Goal: Use online tool/utility: Use online tool/utility

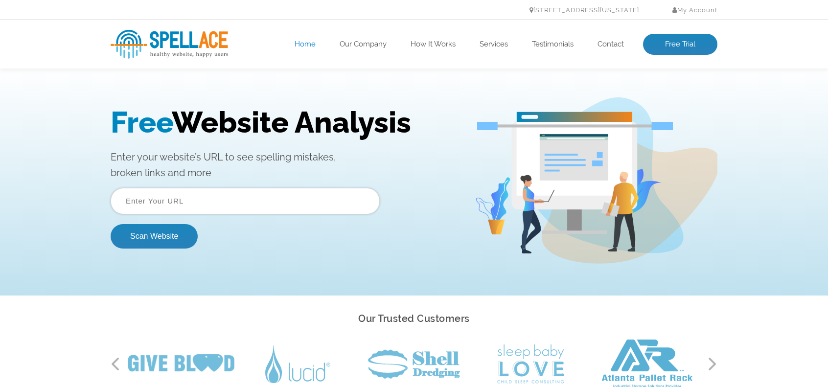
click at [289, 190] on input "text" at bounding box center [245, 201] width 269 height 26
paste input "https://www.dezrezepoxy.com/"
type input "https://www.dezrezepoxy.com/"
click at [187, 226] on button "Scan Website" at bounding box center [154, 236] width 87 height 24
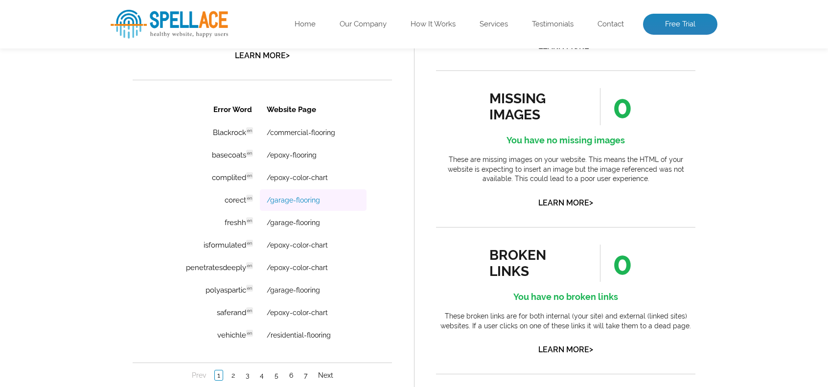
scroll to position [685, 0]
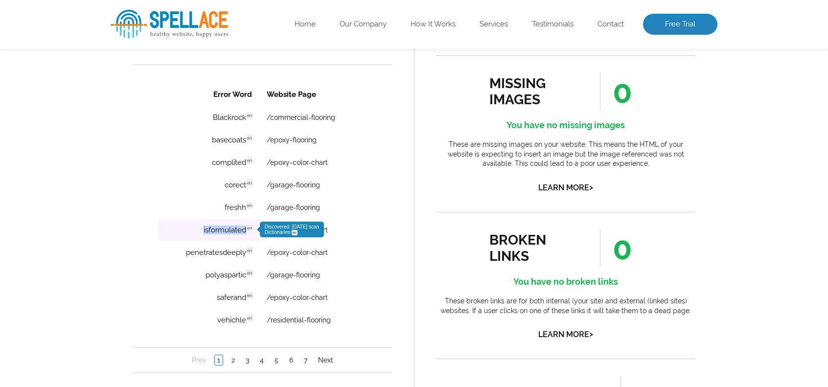
drag, startPoint x: 198, startPoint y: 231, endPoint x: 245, endPoint y: 233, distance: 47.0
click at [245, 233] on td "isformulated en Discovered: [DATE] scan Dictionaries: en" at bounding box center [208, 230] width 101 height 22
copy td "isformulated"
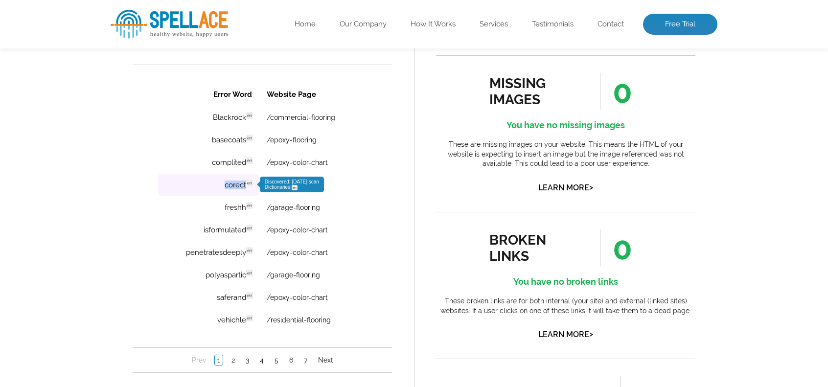
drag, startPoint x: 224, startPoint y: 185, endPoint x: 247, endPoint y: 188, distance: 22.7
click at [247, 188] on td "corect en Discovered: [DATE] scan Dictionaries: en" at bounding box center [208, 185] width 101 height 22
copy td "corect"
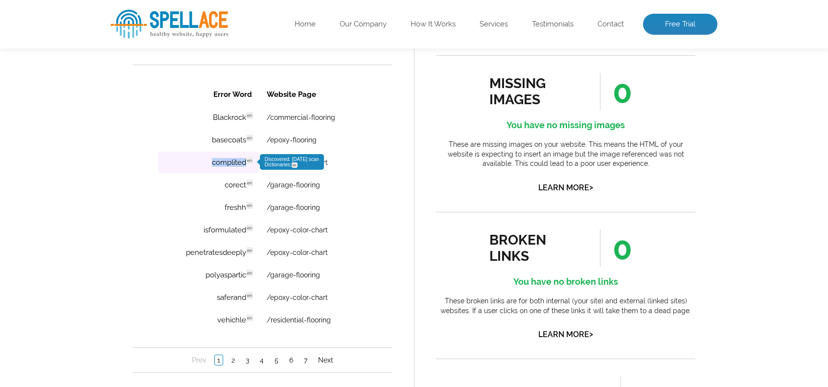
drag, startPoint x: 207, startPoint y: 165, endPoint x: 247, endPoint y: 170, distance: 40.3
click at [247, 170] on td "complited en Discovered: [DATE] scan Dictionaries: en" at bounding box center [208, 163] width 101 height 22
copy td "complited"
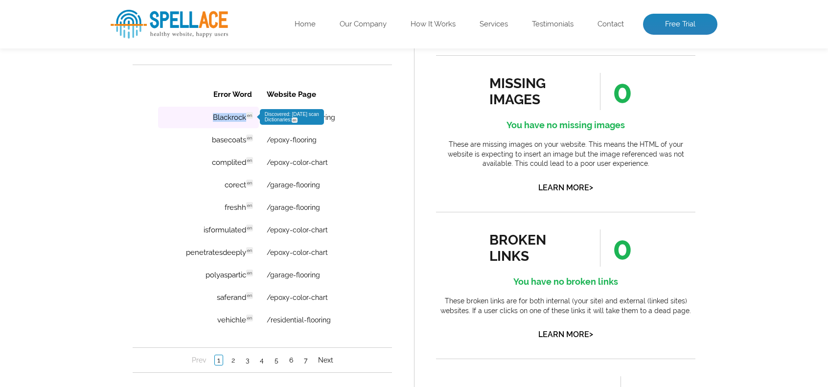
drag, startPoint x: 211, startPoint y: 117, endPoint x: 247, endPoint y: 119, distance: 36.7
click at [247, 119] on td "Blackrock en Discovered: [DATE] scan Dictionaries: en" at bounding box center [208, 118] width 101 height 22
copy td "Blackrock"
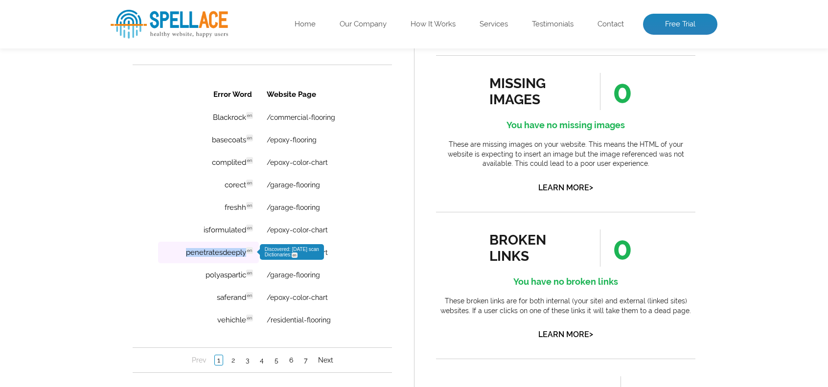
drag, startPoint x: 180, startPoint y: 255, endPoint x: 245, endPoint y: 258, distance: 65.1
click at [245, 258] on td "penetratesdeeply en Discovered: [DATE] scan Dictionaries: en" at bounding box center [208, 253] width 101 height 22
copy td "penetratesdeeply"
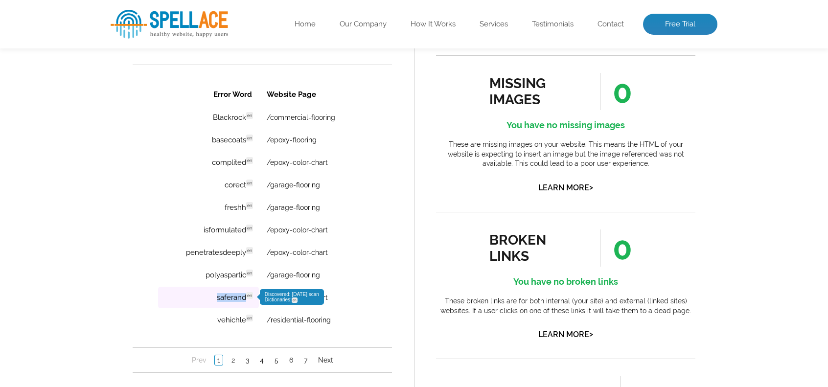
drag, startPoint x: 215, startPoint y: 303, endPoint x: 245, endPoint y: 305, distance: 29.9
click at [245, 305] on td "saferand en Discovered: [DATE] scan Dictionaries: en" at bounding box center [208, 298] width 101 height 22
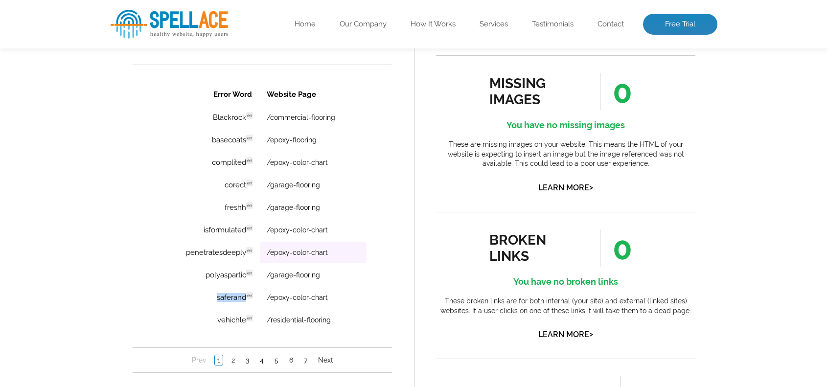
copy td "saferand"
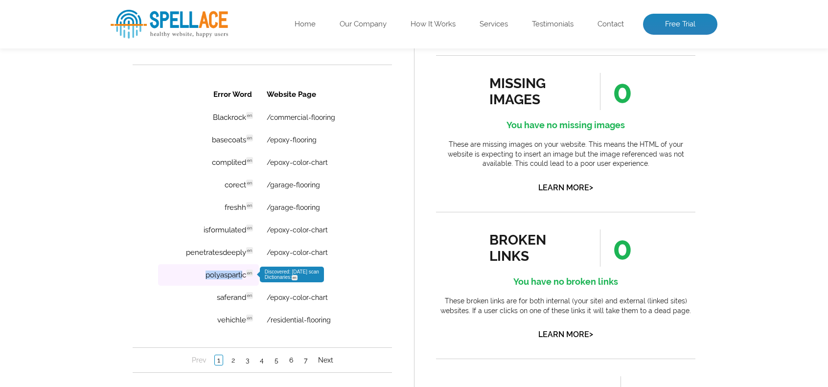
drag, startPoint x: 201, startPoint y: 276, endPoint x: 243, endPoint y: 282, distance: 42.9
click at [243, 282] on td "polyaspartic en Discovered: [DATE] scan Dictionaries: en" at bounding box center [208, 275] width 101 height 22
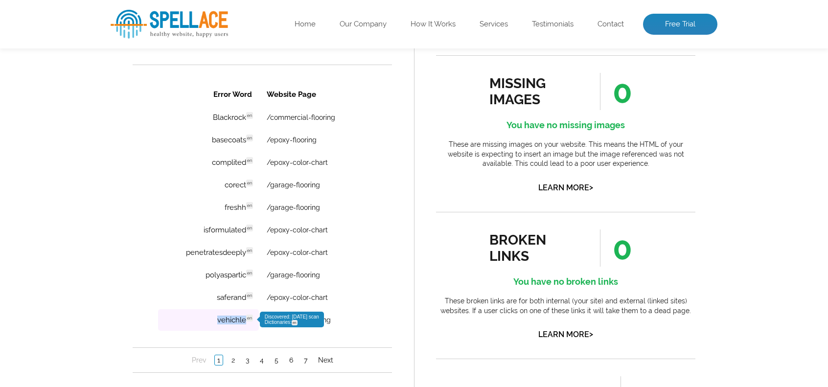
drag, startPoint x: 217, startPoint y: 322, endPoint x: 245, endPoint y: 326, distance: 28.2
click at [245, 326] on td "vehichle en Discovered: [DATE] scan Dictionaries: en" at bounding box center [208, 320] width 101 height 22
copy td "vehichle"
click at [326, 359] on link "Next" at bounding box center [325, 360] width 20 height 10
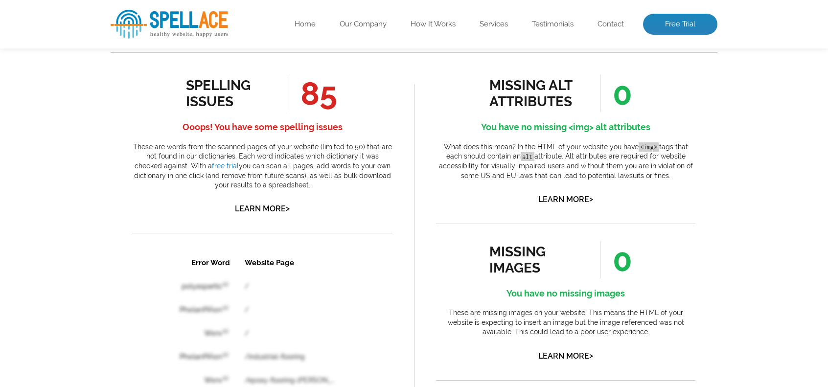
scroll to position [538, 0]
